Goal: Navigation & Orientation: Go to known website

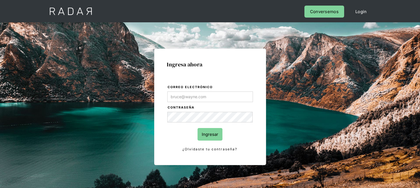
type input "[EMAIL_ADDRESS][DOMAIN_NAME]"
click at [211, 136] on input "Ingresar" at bounding box center [209, 134] width 25 height 13
